Goal: Task Accomplishment & Management: Manage account settings

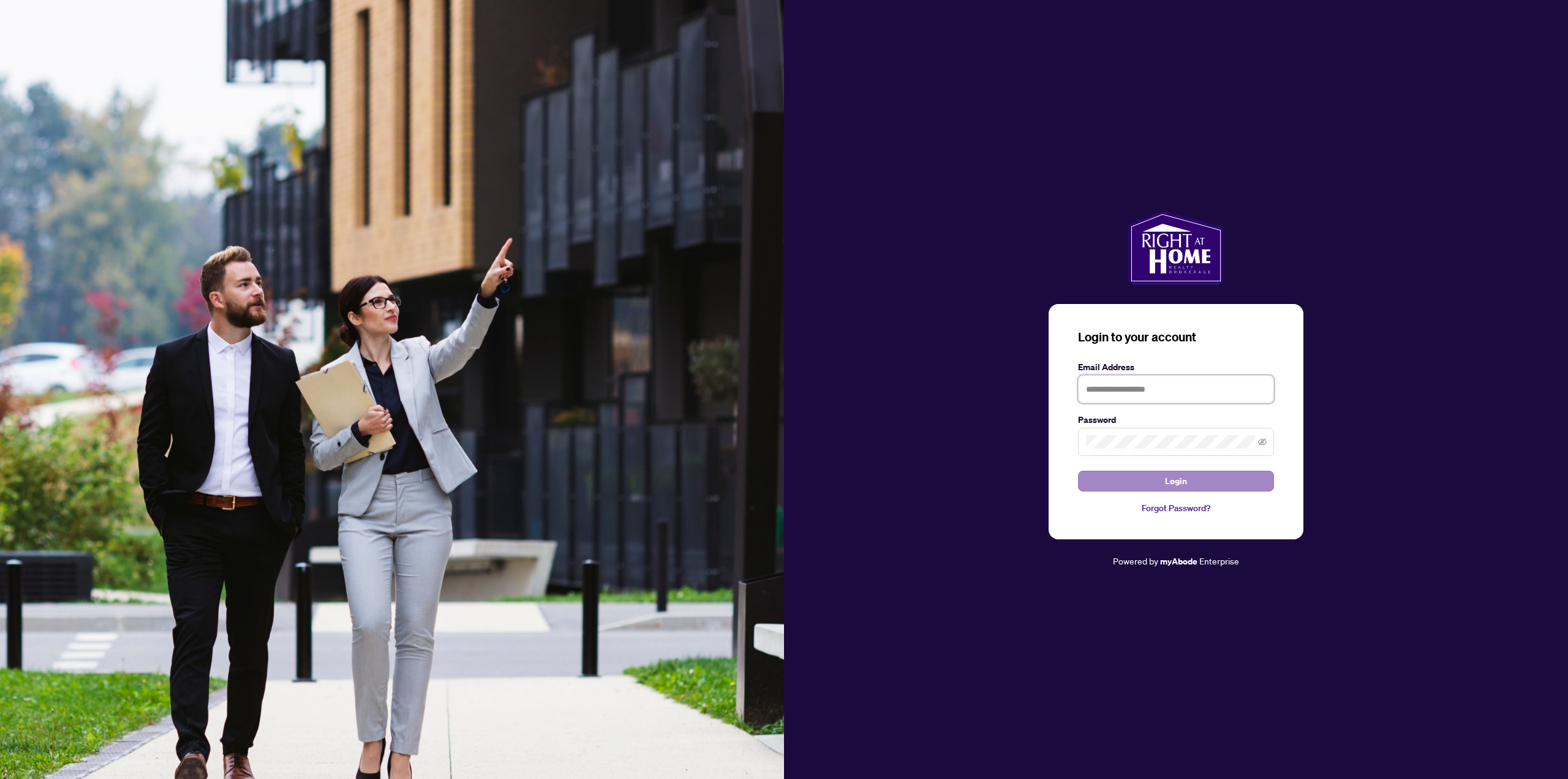
type input "**********"
click at [1190, 477] on button "Login" at bounding box center [1176, 481] width 196 height 21
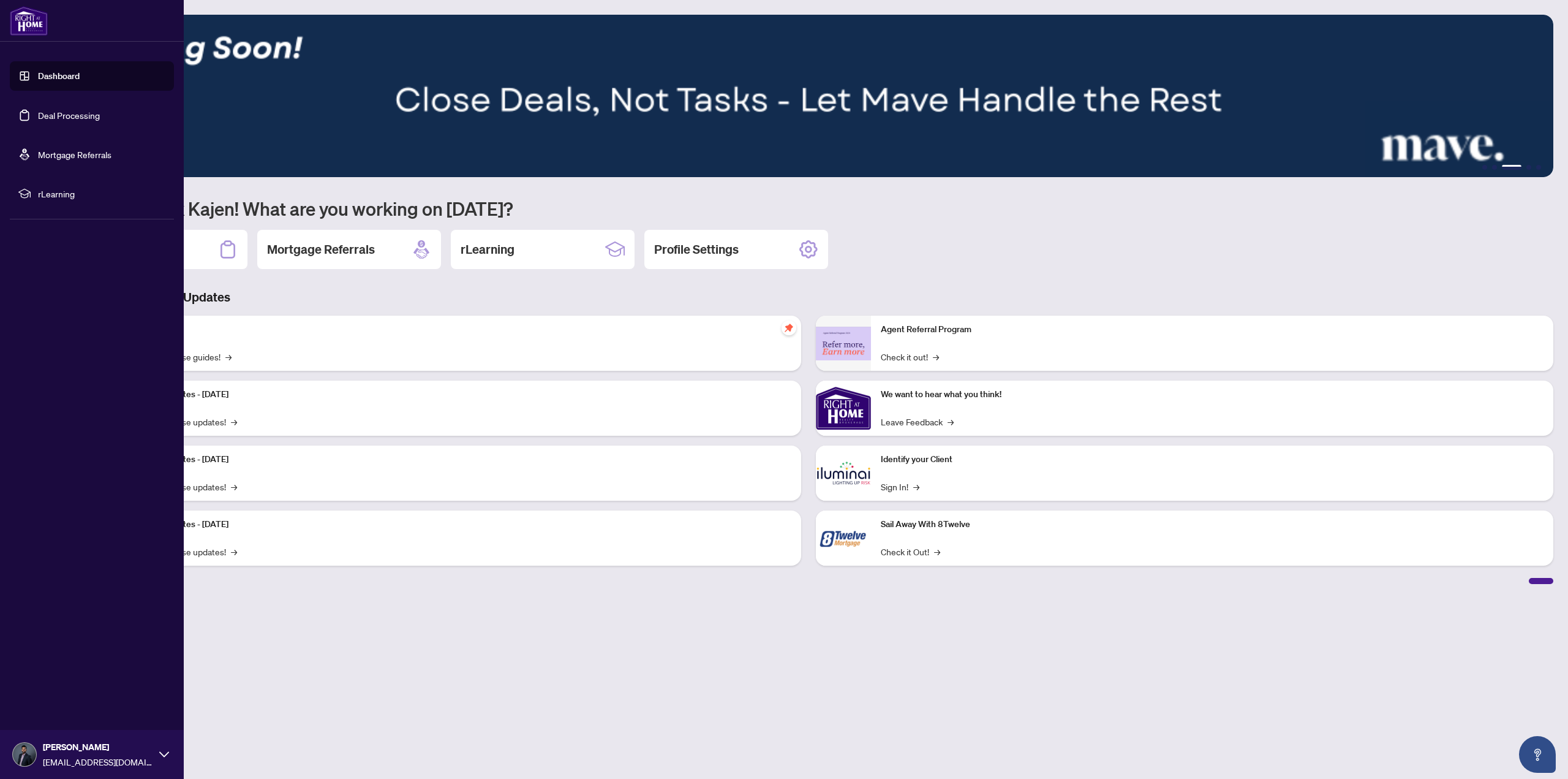
click at [62, 110] on link "Deal Processing" at bounding box center [69, 115] width 62 height 11
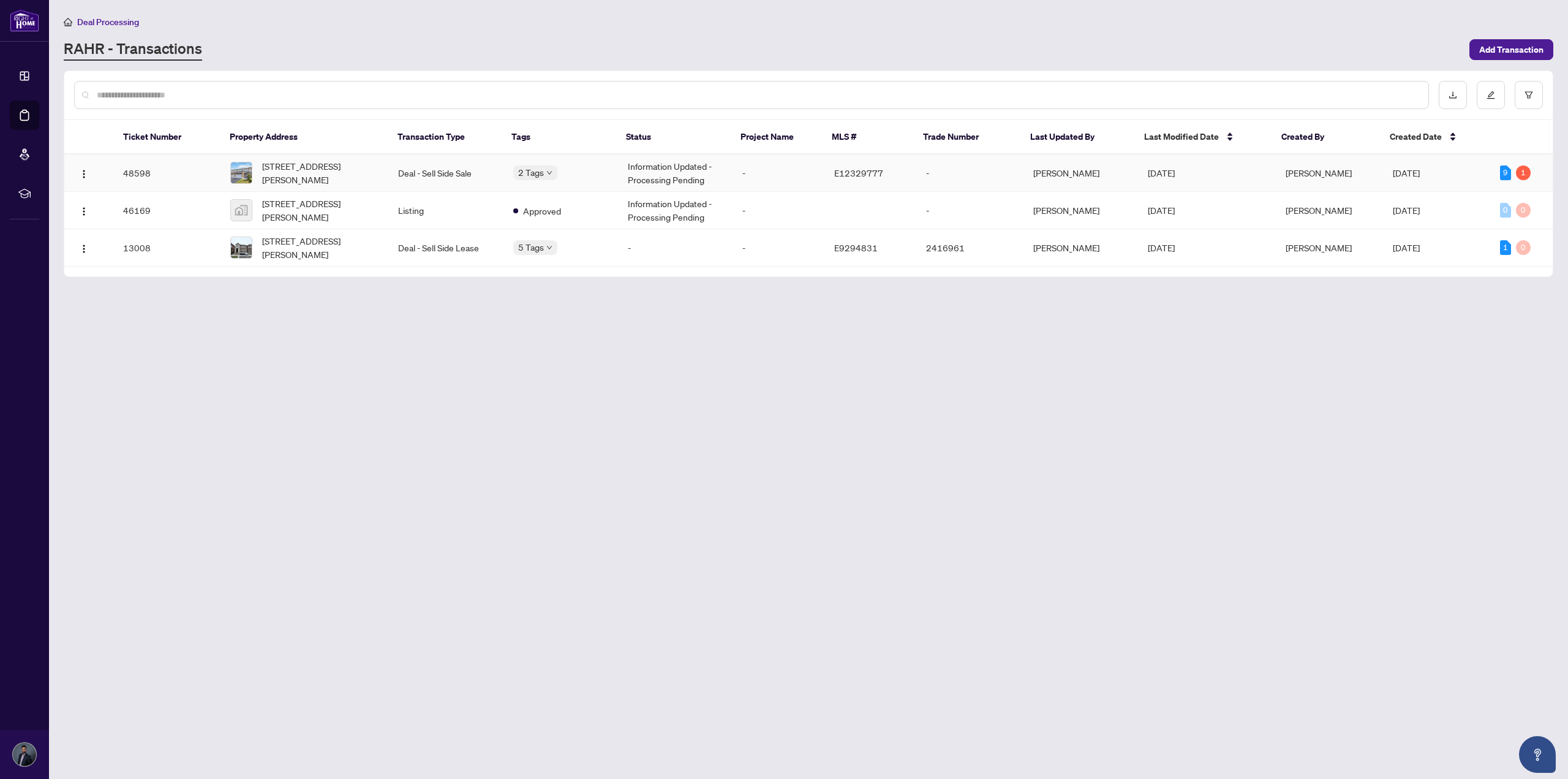
click at [907, 171] on td "E12329777" at bounding box center [870, 173] width 92 height 38
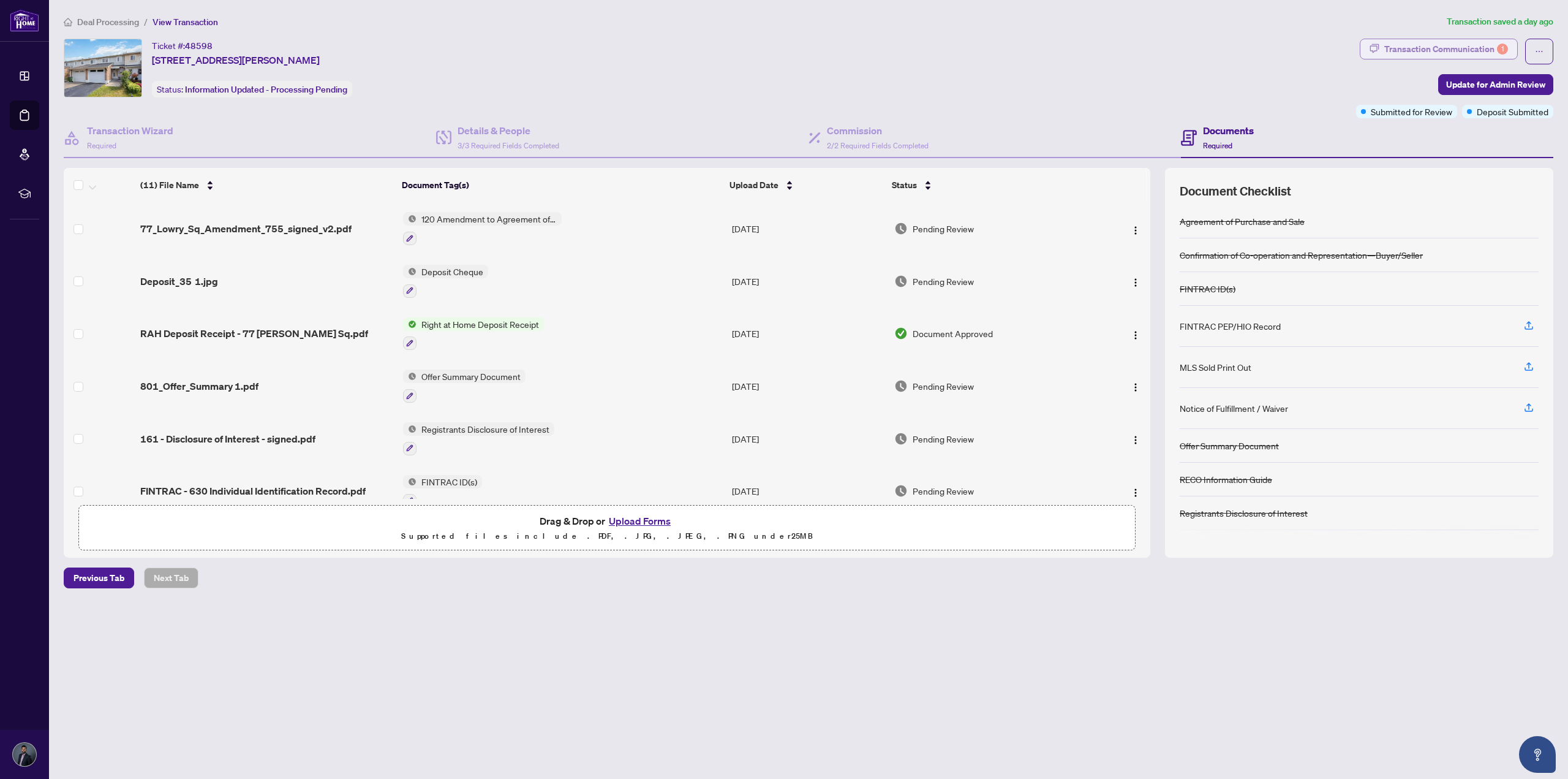
click at [1432, 45] on div "Transaction Communication 1" at bounding box center [1446, 49] width 124 height 19
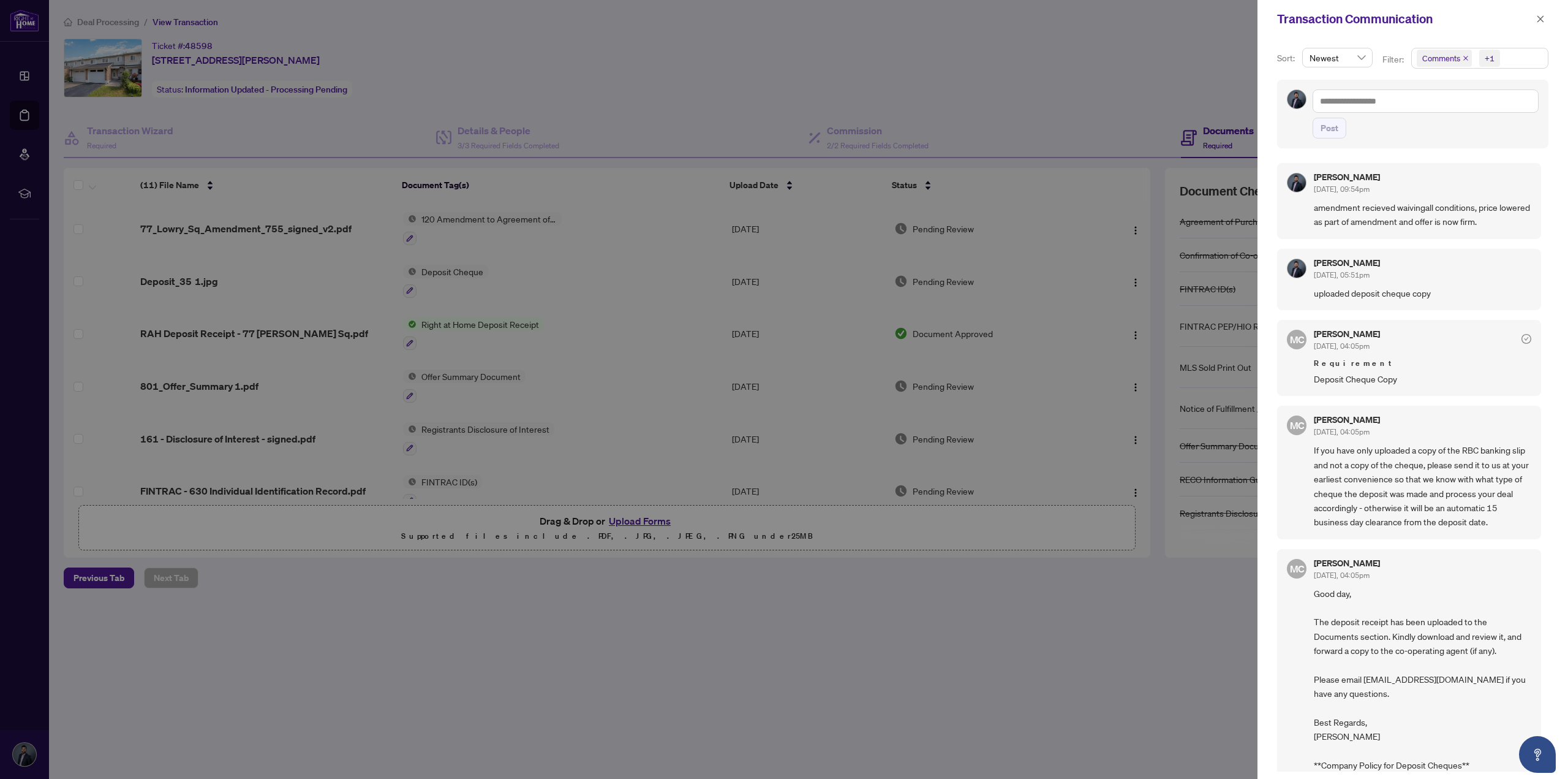
click at [1109, 547] on div at bounding box center [784, 390] width 1568 height 779
click at [1538, 16] on icon "close" at bounding box center [1540, 19] width 8 height 8
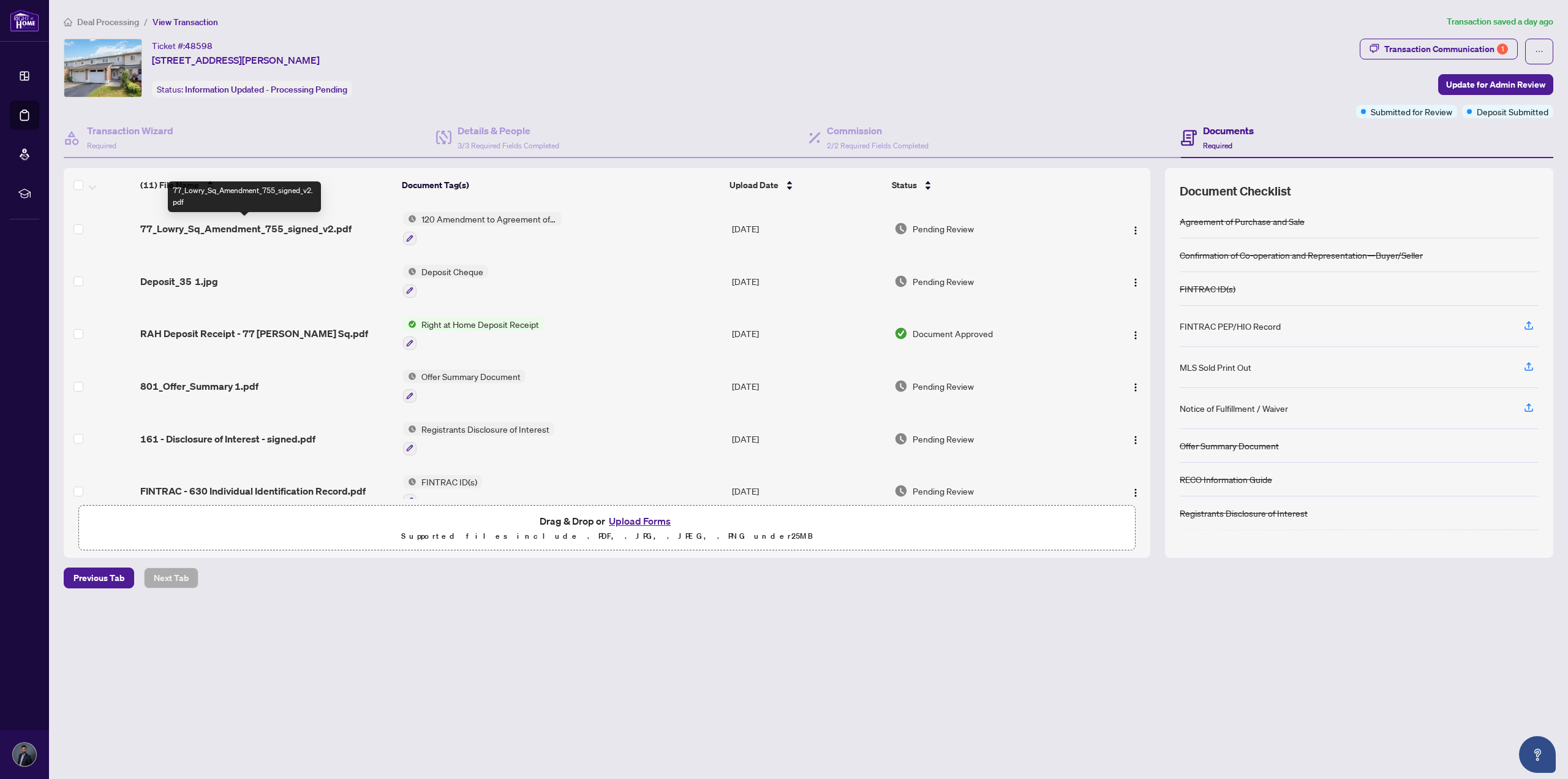
click at [308, 226] on span "77_Lowry_Sq_Amendment_755_signed_v2.pdf" at bounding box center [246, 229] width 212 height 15
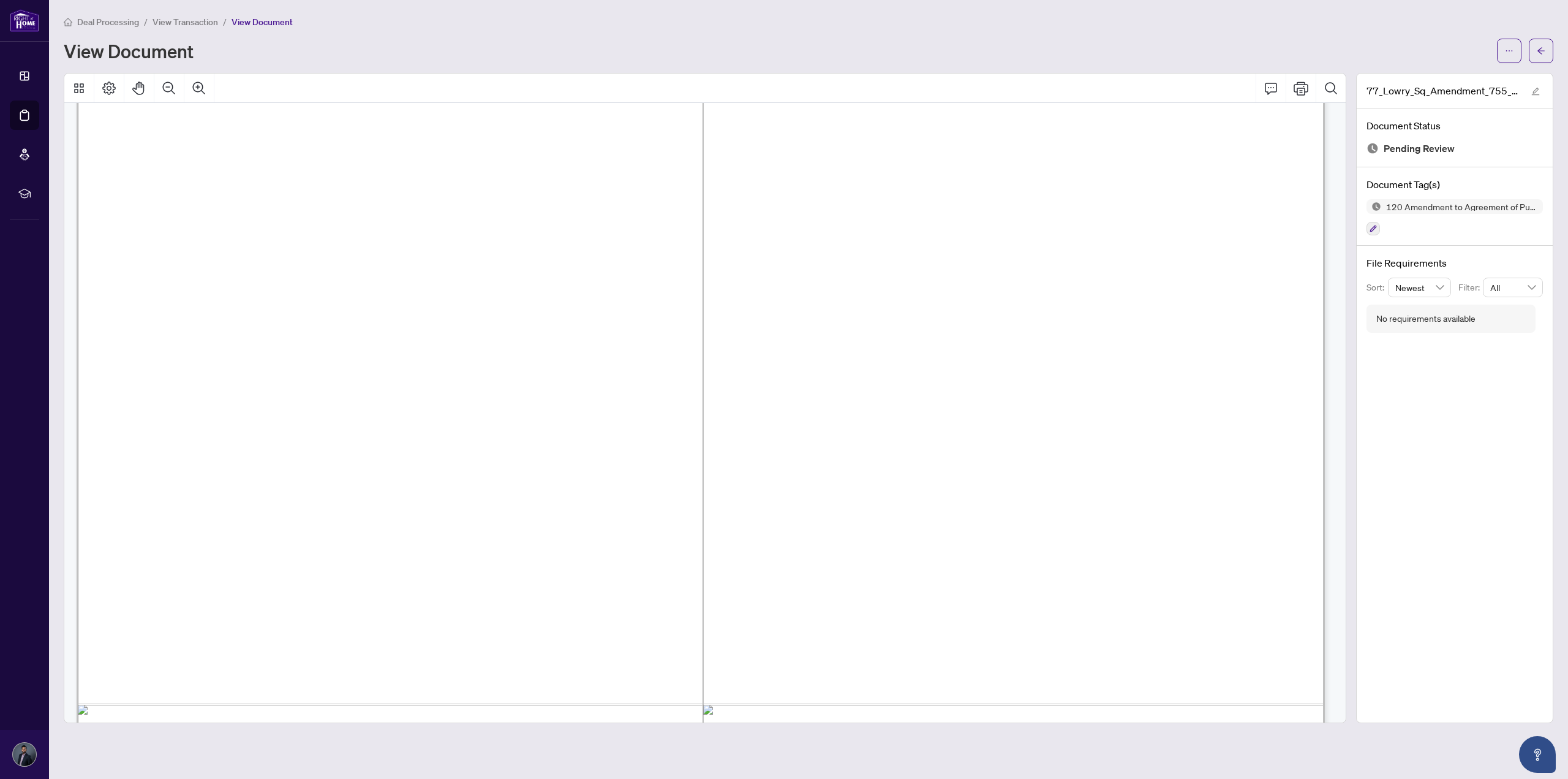
scroll to position [787, 0]
click at [1541, 44] on span "button" at bounding box center [1541, 51] width 8 height 19
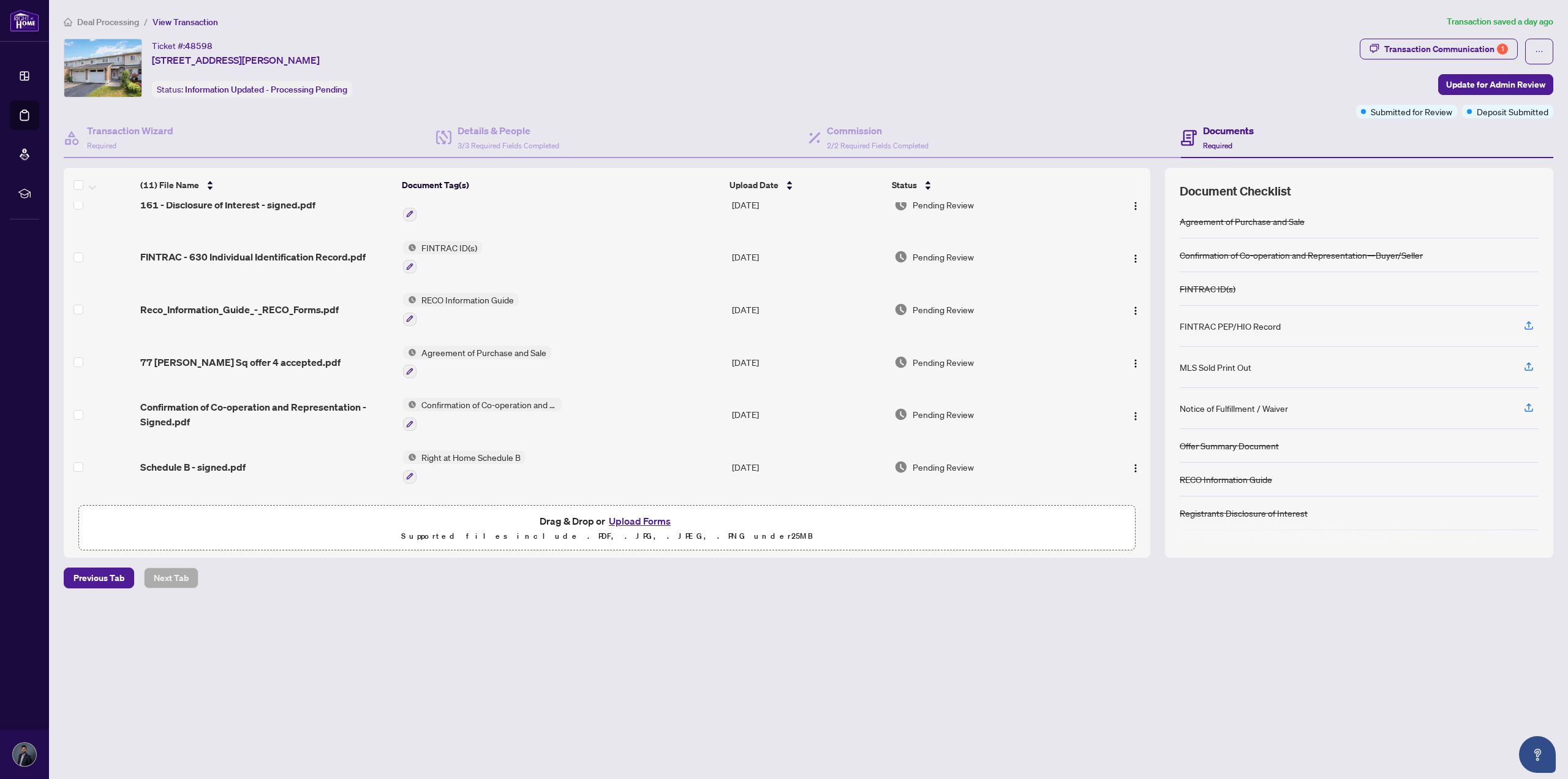
scroll to position [280, 0]
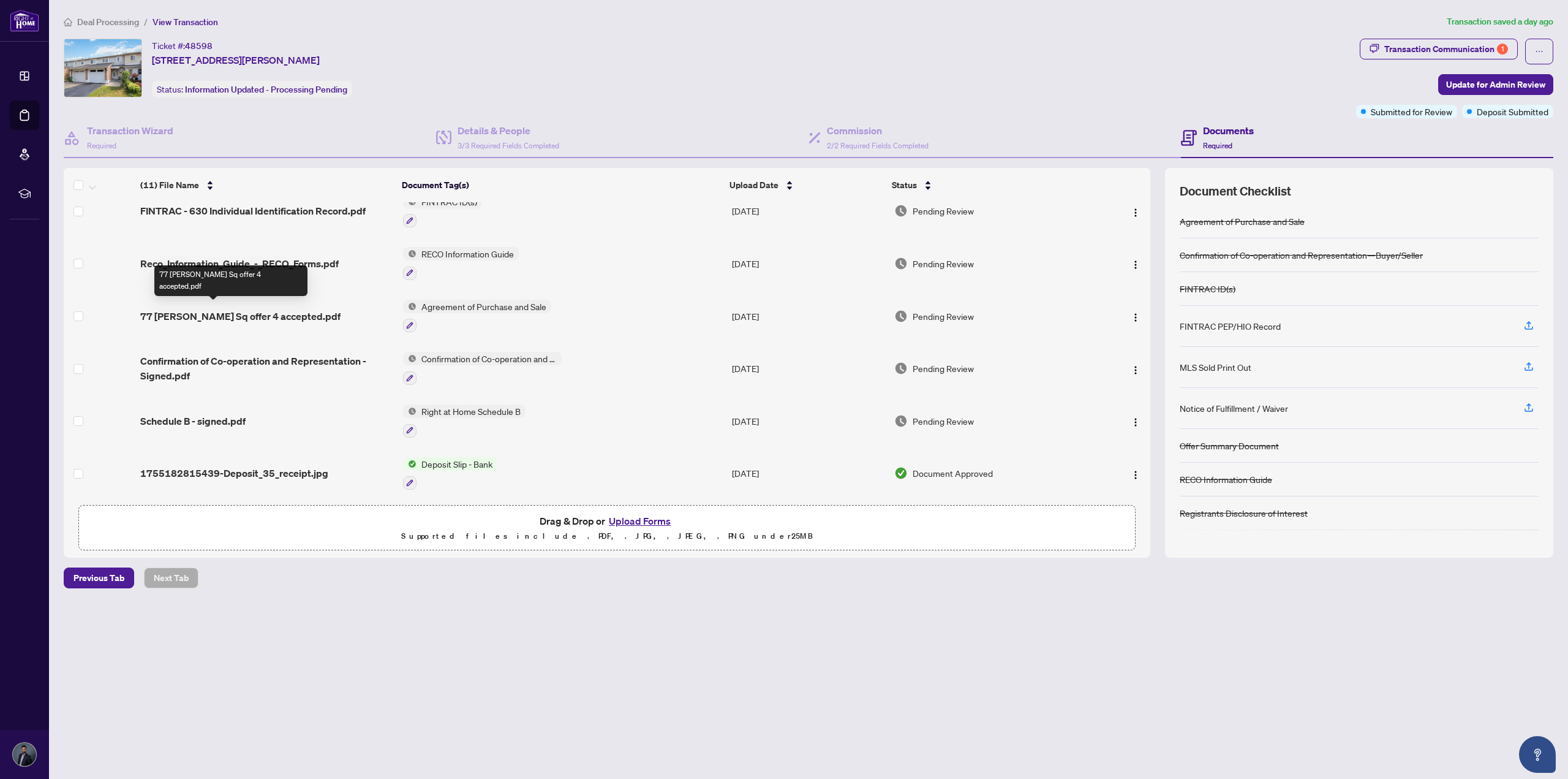
click at [269, 315] on span "77 [PERSON_NAME] Sq offer 4 accepted.pdf" at bounding box center [240, 316] width 201 height 15
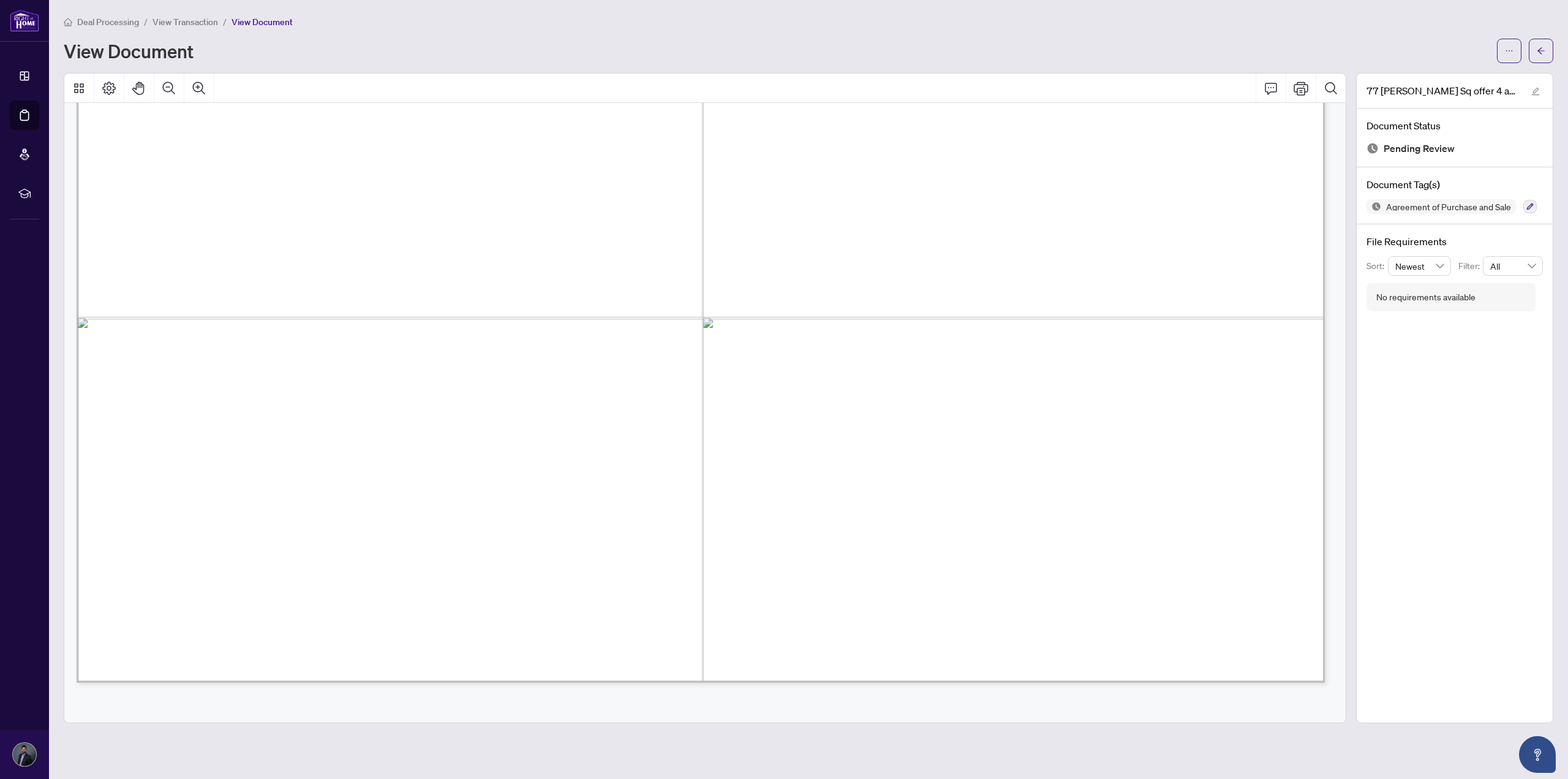
scroll to position [1041, 0]
